Goal: Task Accomplishment & Management: Manage account settings

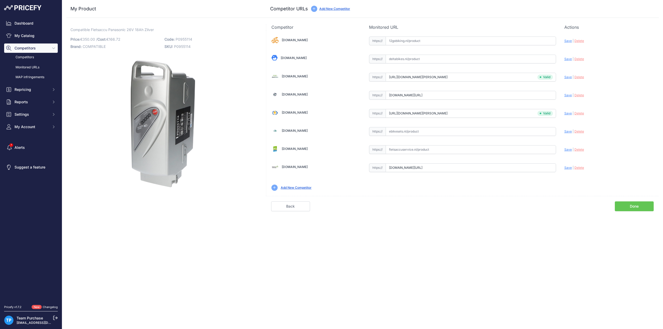
click at [623, 204] on link "Done" at bounding box center [634, 206] width 39 height 10
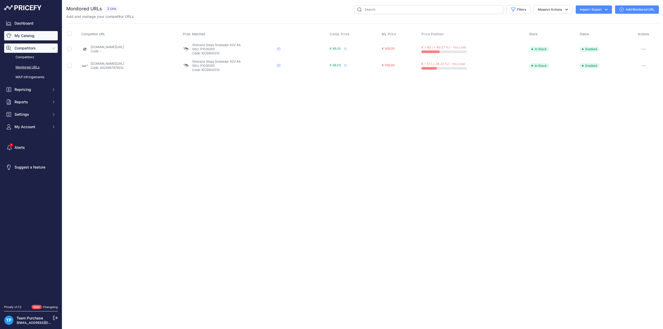
click at [24, 35] on link "My Catalog" at bounding box center [31, 35] width 54 height 9
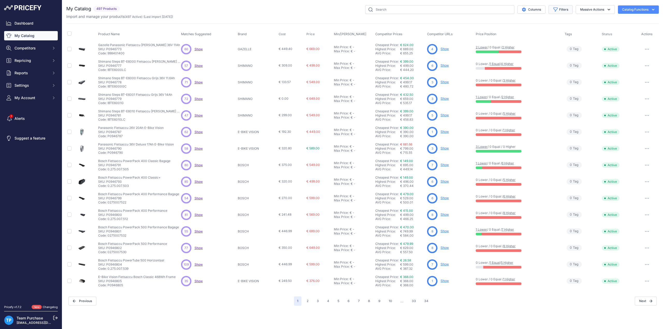
click at [564, 11] on button "Filters" at bounding box center [560, 9] width 24 height 9
click at [546, 74] on select "Select an option AEG ANSMANN BAFANG BASIL BATAVUS BMZ BOSCH BRINCKERS COMPATIBL…" at bounding box center [543, 72] width 50 height 9
select select "COMPATIBLE"
click at [518, 68] on select "Select an option AEG ANSMANN BAFANG BASIL BATAVUS BMZ BOSCH BRINCKERS COMPATIBL…" at bounding box center [543, 72] width 50 height 9
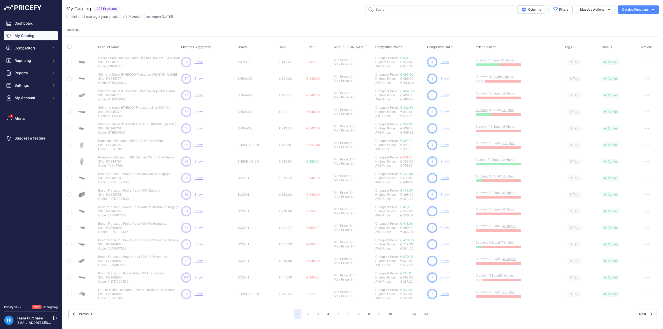
click at [292, 22] on div "My Catalog 497 Products" at bounding box center [362, 161] width 592 height 313
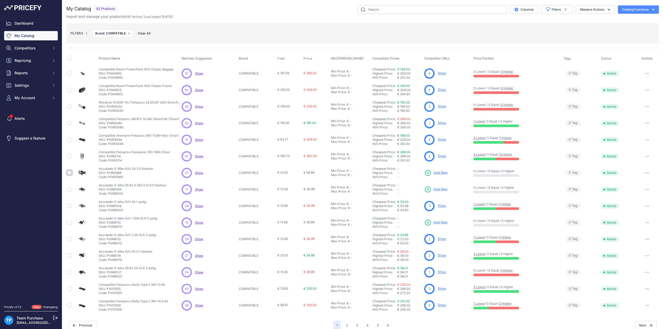
click at [68, 173] on input "checkbox" at bounding box center [69, 173] width 4 height 4
checkbox input "true"
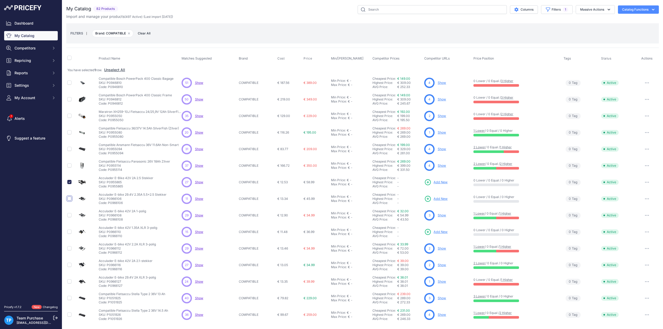
click at [70, 198] on input "checkbox" at bounding box center [69, 198] width 4 height 4
checkbox input "true"
click at [114, 180] on p "SKU: P0955865" at bounding box center [126, 182] width 55 height 4
copy p "P0955865"
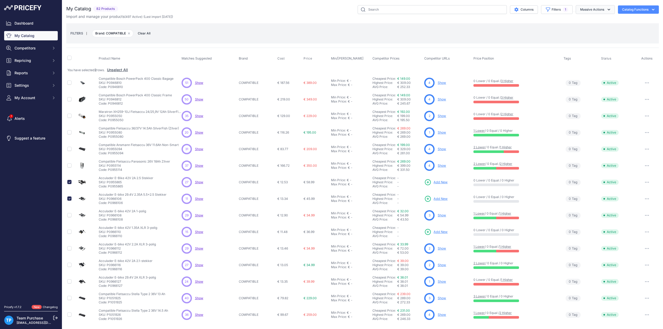
click at [599, 10] on button "Massive Actions" at bounding box center [594, 9] width 39 height 9
click at [590, 41] on button "Delete" at bounding box center [593, 40] width 41 height 9
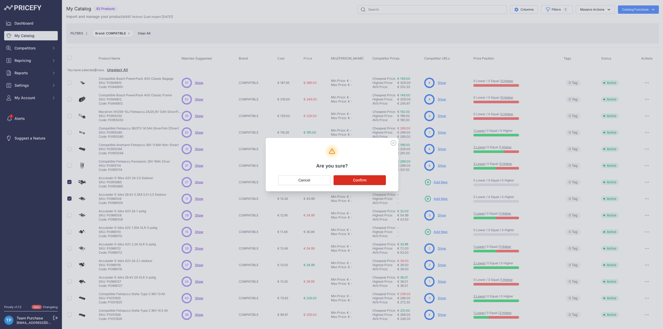
click at [374, 184] on button "Confirm" at bounding box center [359, 180] width 52 height 10
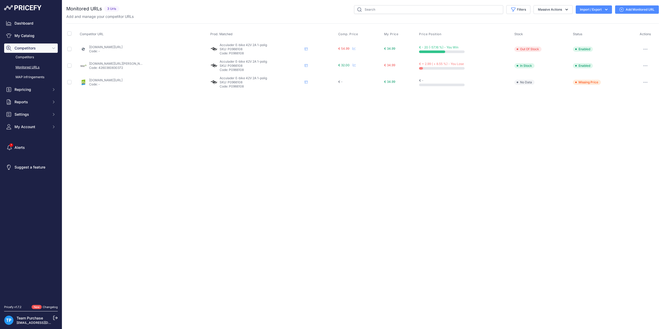
click at [267, 162] on div "Close You are not connected to the internet." at bounding box center [362, 164] width 601 height 329
